Goal: Book appointment/travel/reservation

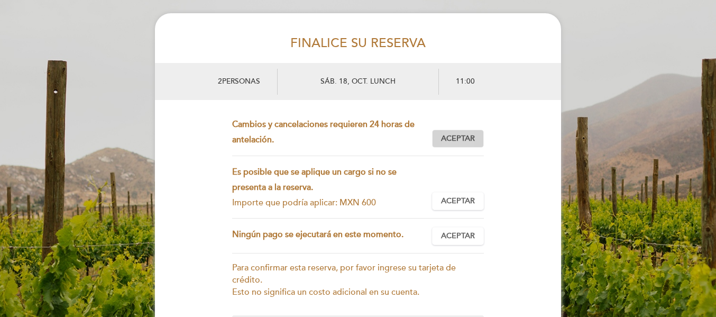
click at [454, 137] on span "Aceptar" at bounding box center [458, 138] width 34 height 11
click at [449, 199] on span "Aceptar" at bounding box center [458, 201] width 34 height 11
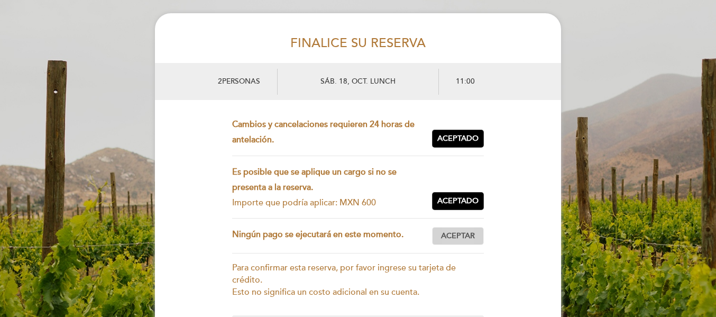
click at [454, 238] on span "Aceptar" at bounding box center [458, 236] width 34 height 11
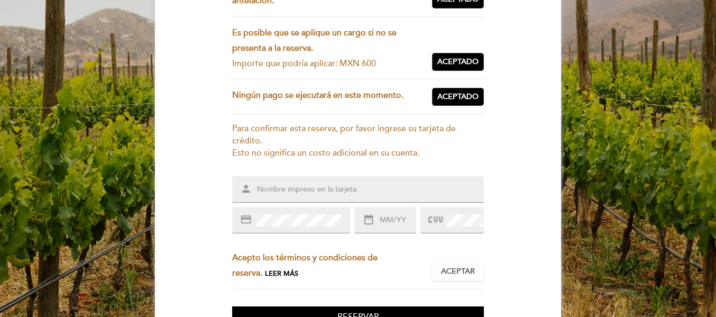
scroll to position [176, 0]
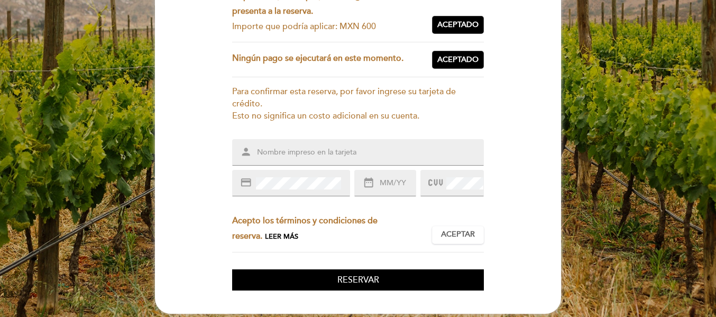
click at [297, 149] on input "text" at bounding box center [371, 153] width 230 height 12
type input "[PERSON_NAME]"
click at [377, 179] on span at bounding box center [396, 183] width 39 height 13
click at [390, 184] on input "text" at bounding box center [397, 183] width 37 height 12
type input "11/29"
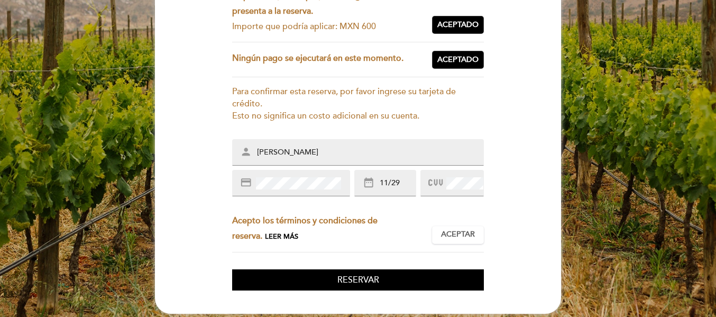
click at [444, 180] on span at bounding box center [437, 182] width 16 height 15
click at [444, 180] on span at bounding box center [463, 183] width 39 height 13
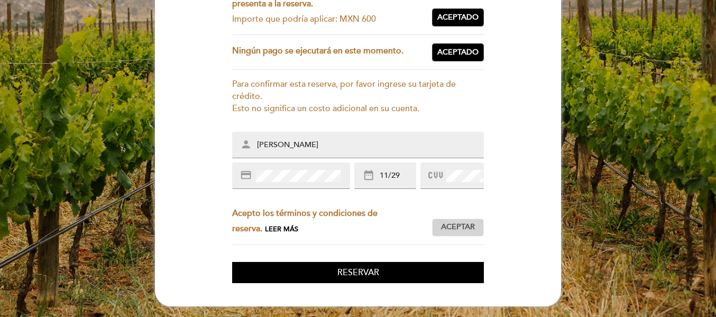
click at [451, 229] on span "Aceptar" at bounding box center [458, 227] width 34 height 11
click at [361, 271] on span "Reservar" at bounding box center [359, 272] width 42 height 11
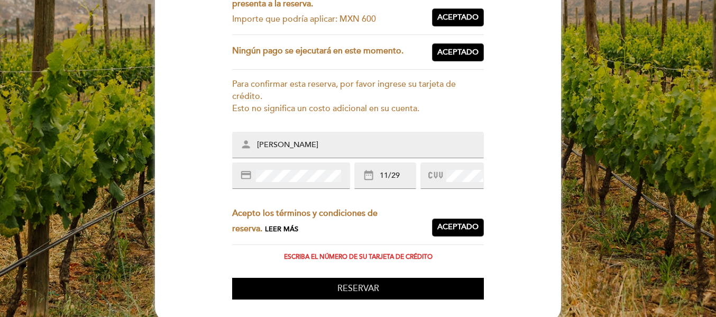
click at [368, 286] on span "Reservar" at bounding box center [359, 288] width 42 height 11
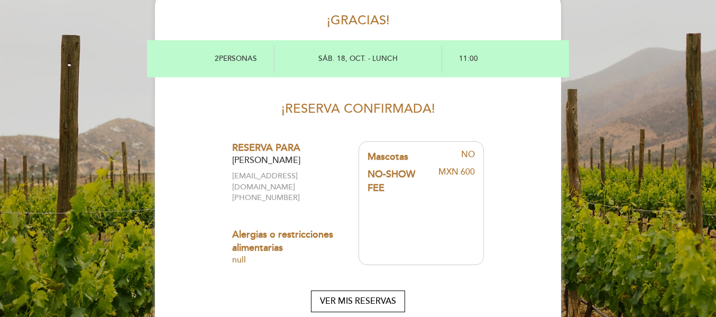
scroll to position [0, 0]
